Goal: Task Accomplishment & Management: Use online tool/utility

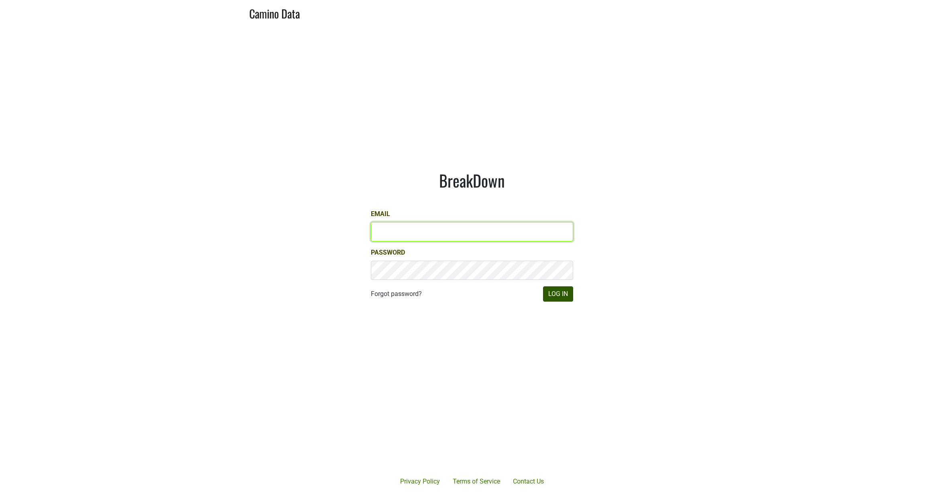
type input "[PERSON_NAME][EMAIL_ADDRESS][DOMAIN_NAME]"
click at [557, 296] on button "Log In" at bounding box center [558, 293] width 30 height 15
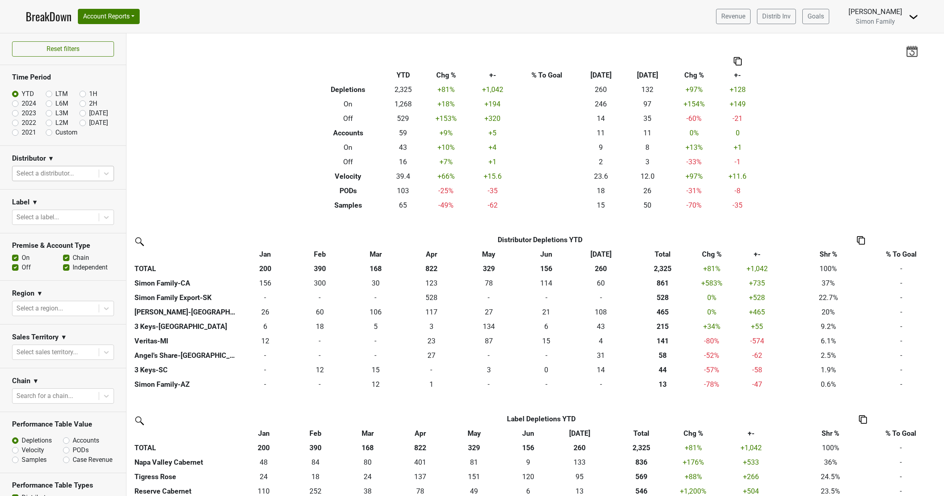
click at [74, 180] on div "Select a distributor..." at bounding box center [63, 173] width 102 height 15
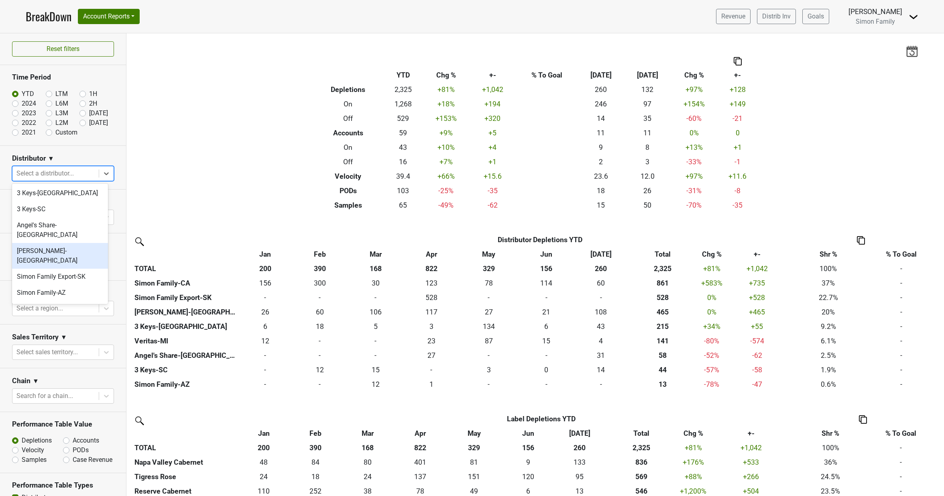
click at [69, 243] on div "DiBacco-FL" at bounding box center [60, 256] width 96 height 26
